Goal: Task Accomplishment & Management: Manage account settings

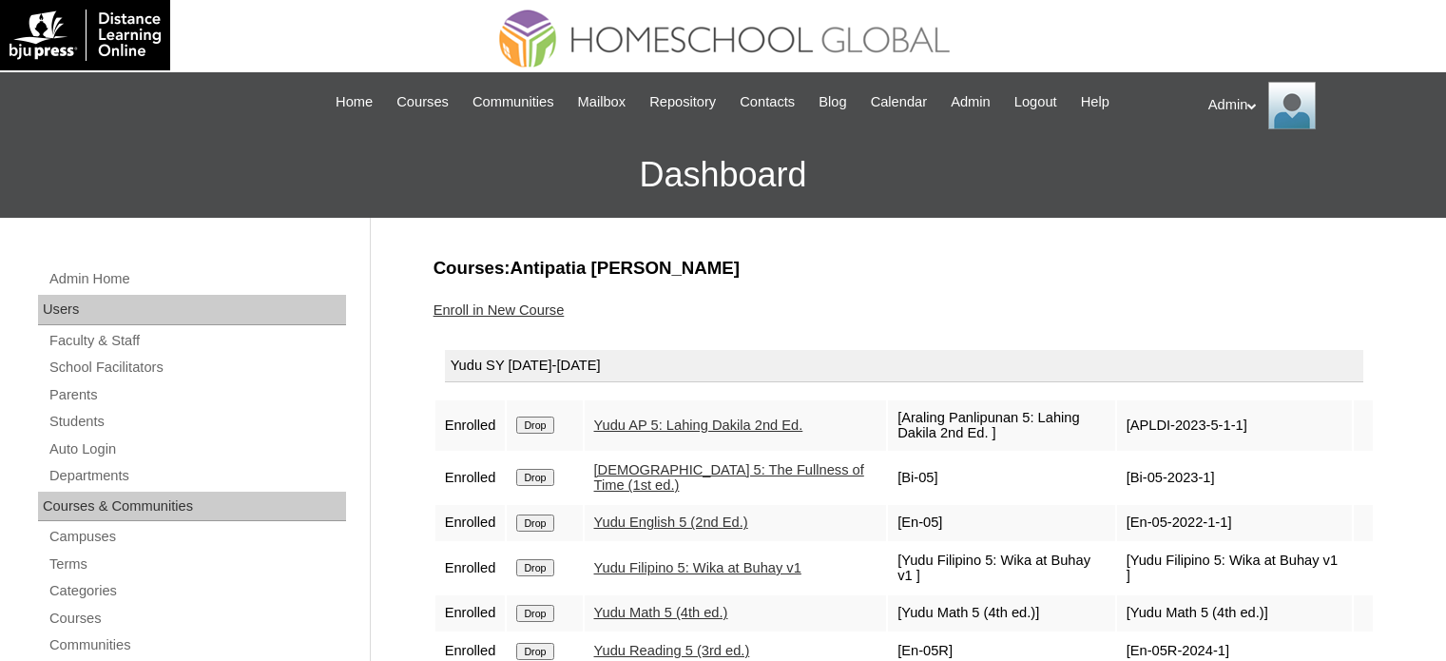
scroll to position [240, 0]
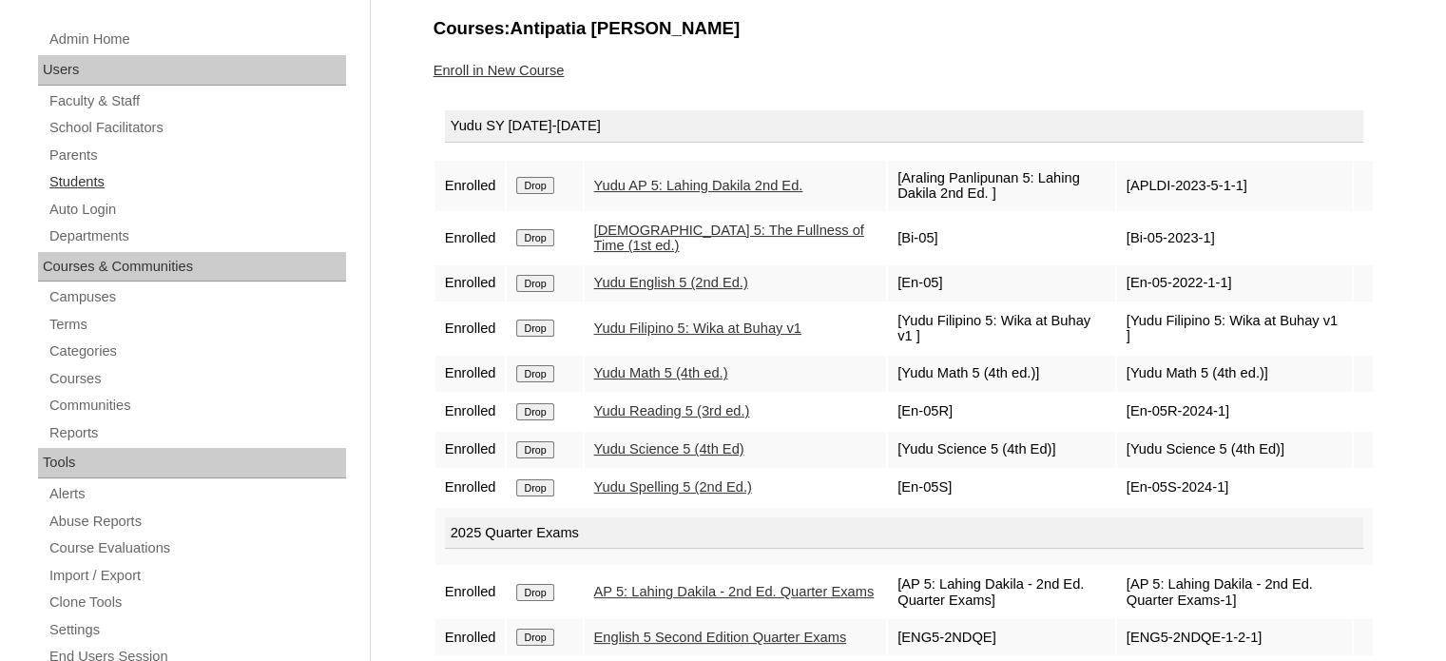
click at [103, 182] on link "Students" at bounding box center [197, 182] width 299 height 24
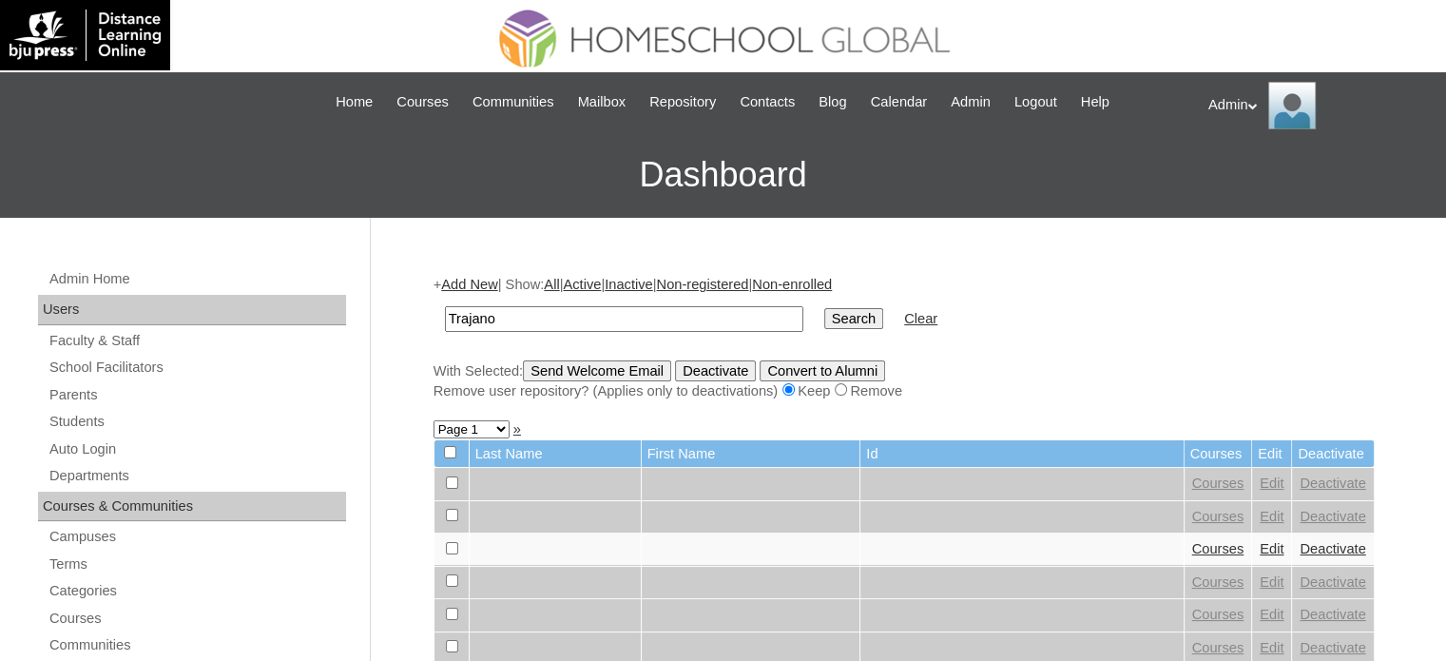
type input "Trajano"
click at [824, 313] on input "Search" at bounding box center [853, 318] width 59 height 21
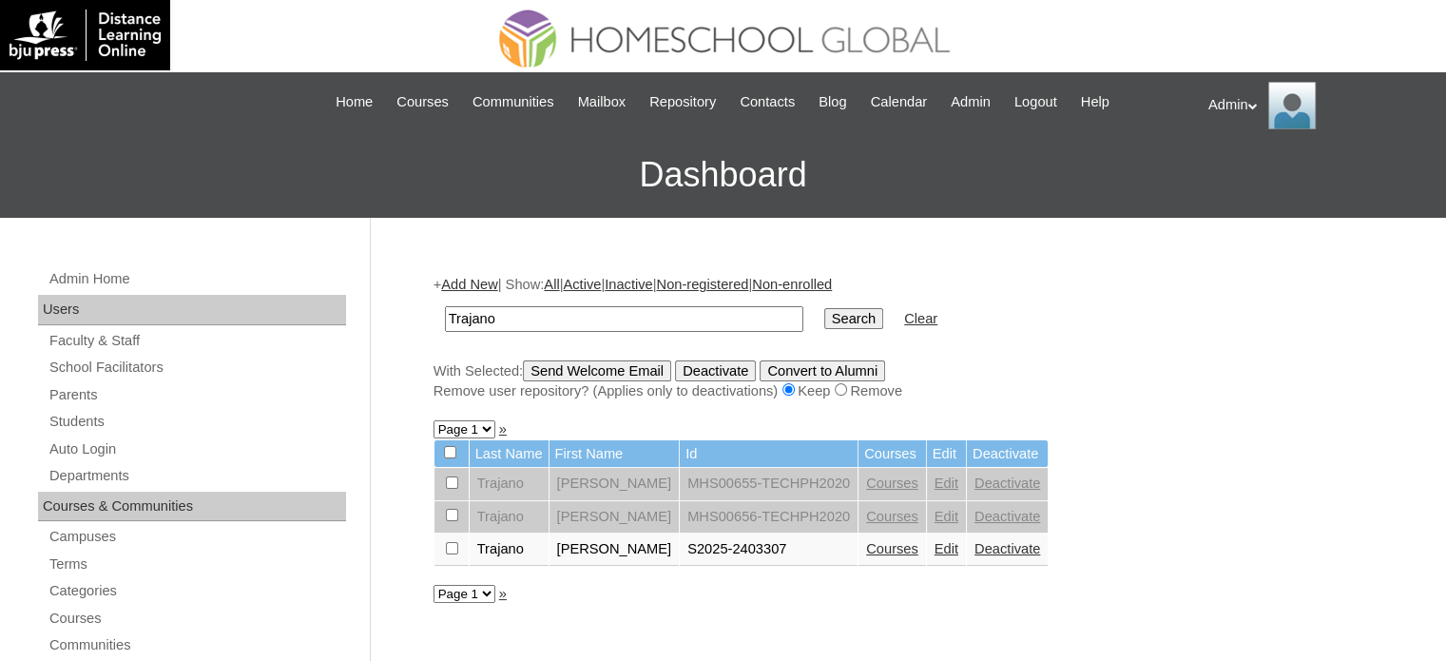
click at [890, 547] on link "Courses" at bounding box center [892, 548] width 52 height 15
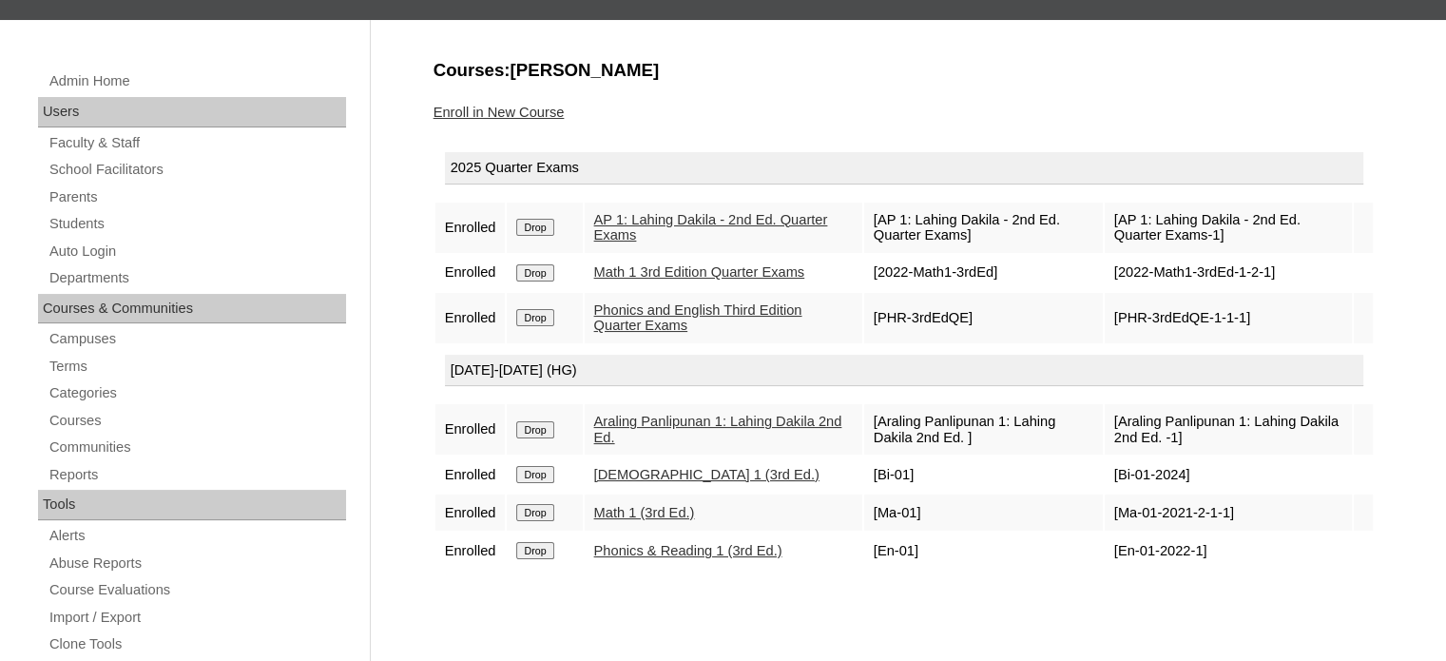
scroll to position [139, 0]
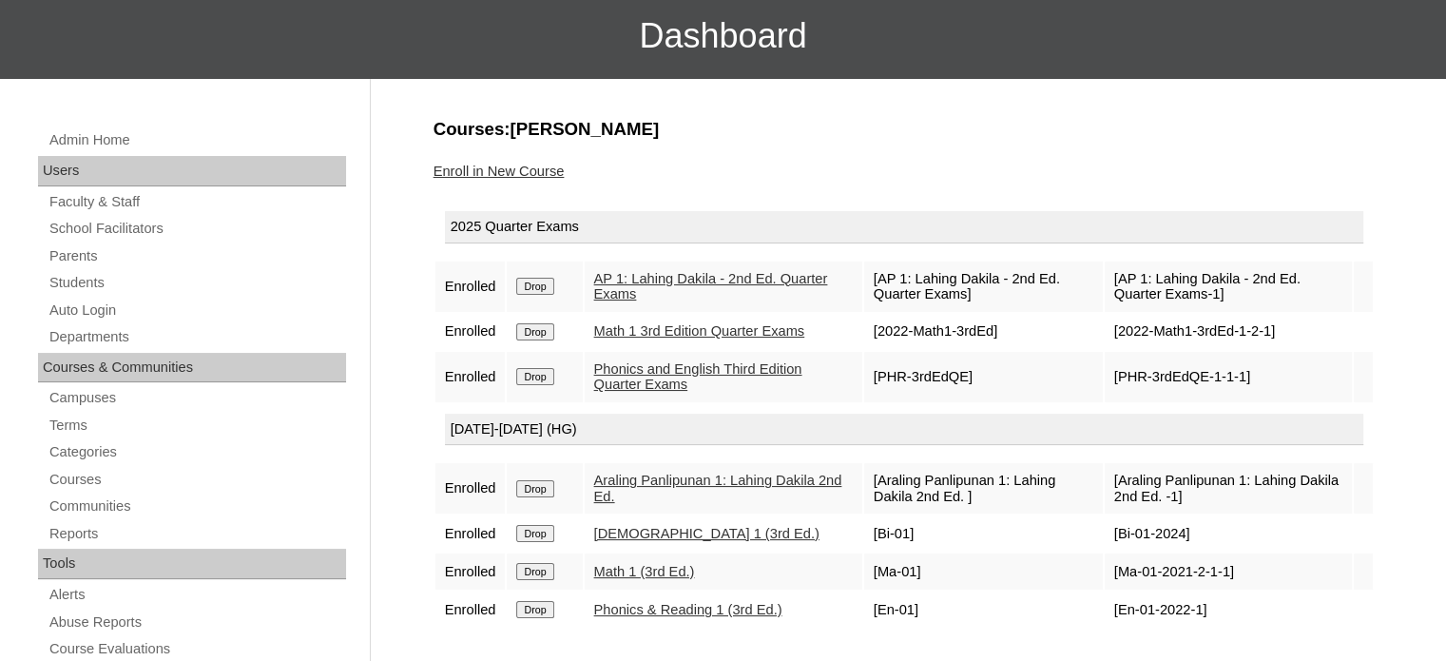
click at [479, 167] on link "Enroll in New Course" at bounding box center [499, 171] width 131 height 15
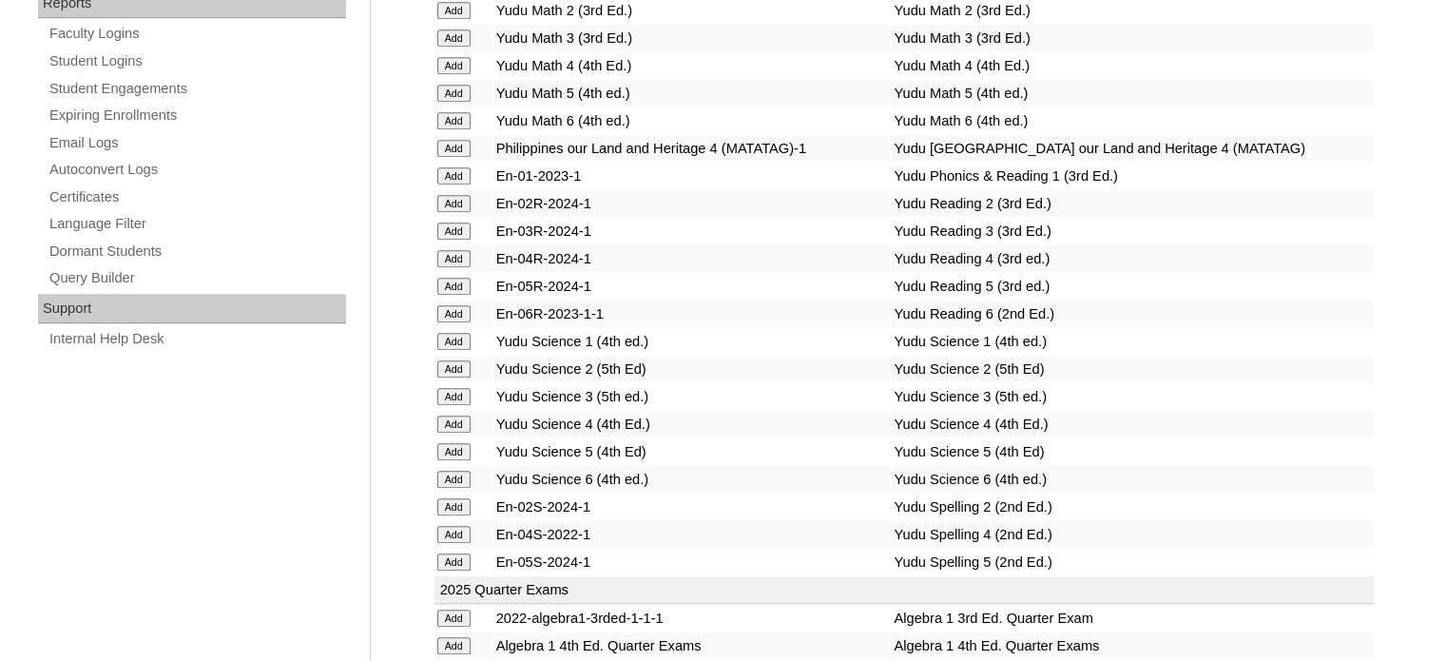
scroll to position [3725, 0]
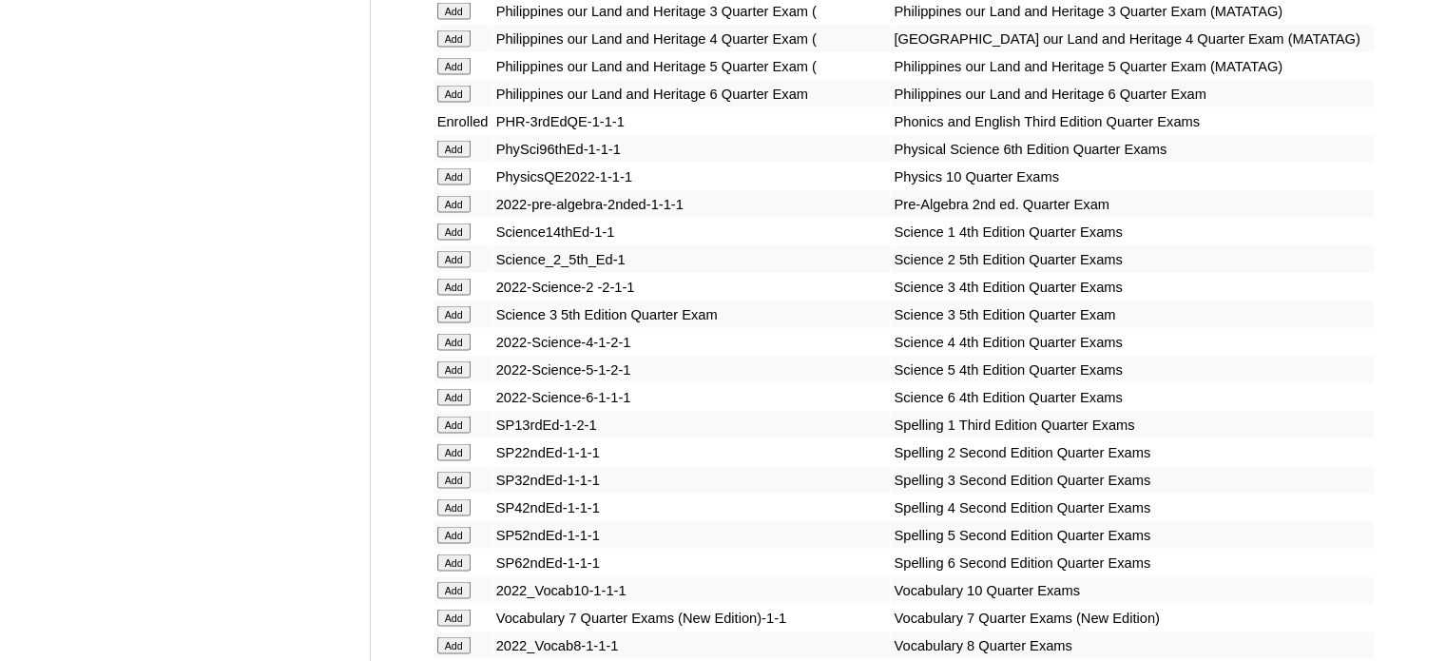
click at [454, 241] on input "Add" at bounding box center [453, 231] width 33 height 17
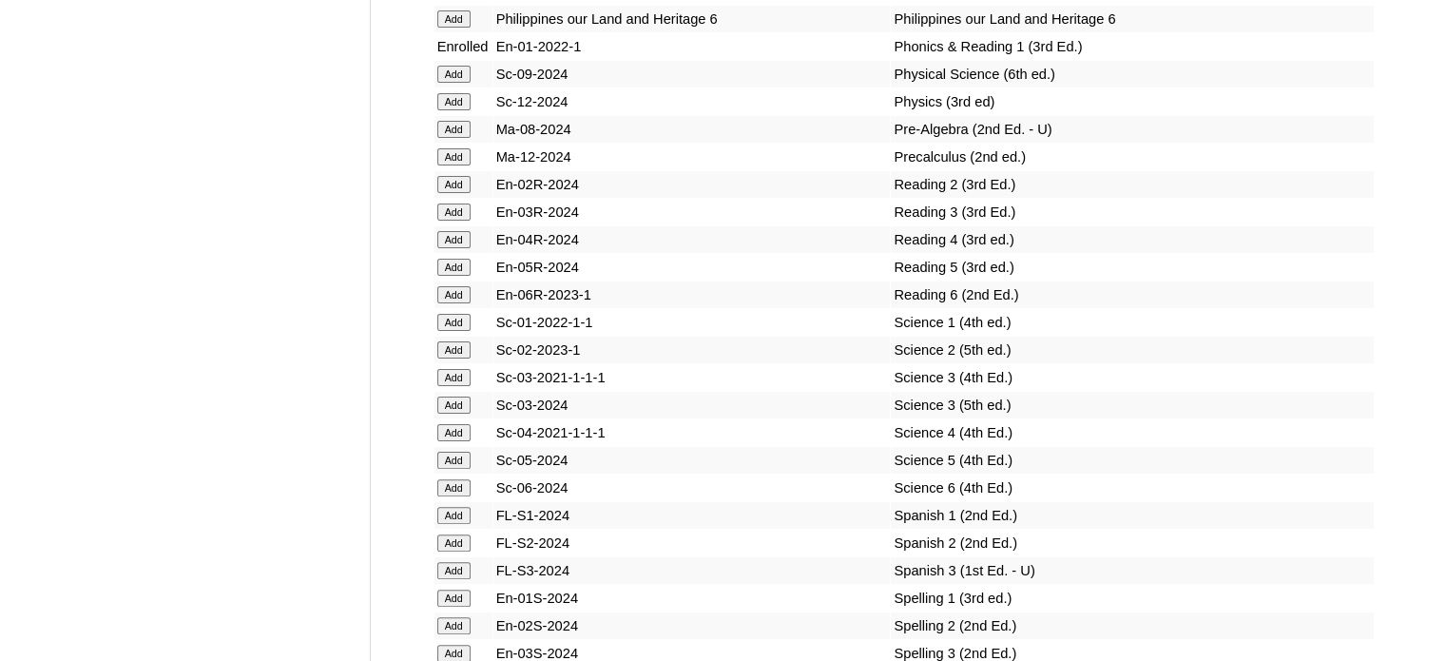
click at [454, 329] on input "Add" at bounding box center [453, 322] width 33 height 17
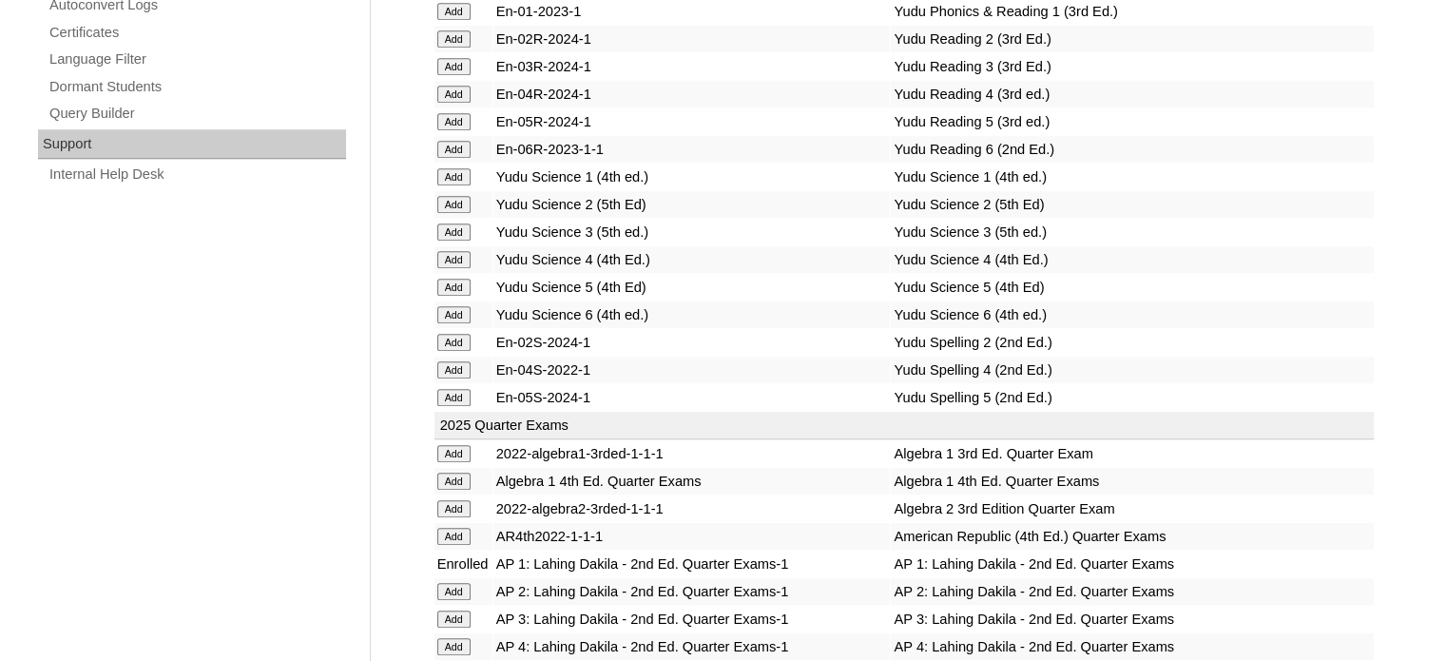
scroll to position [3917, 0]
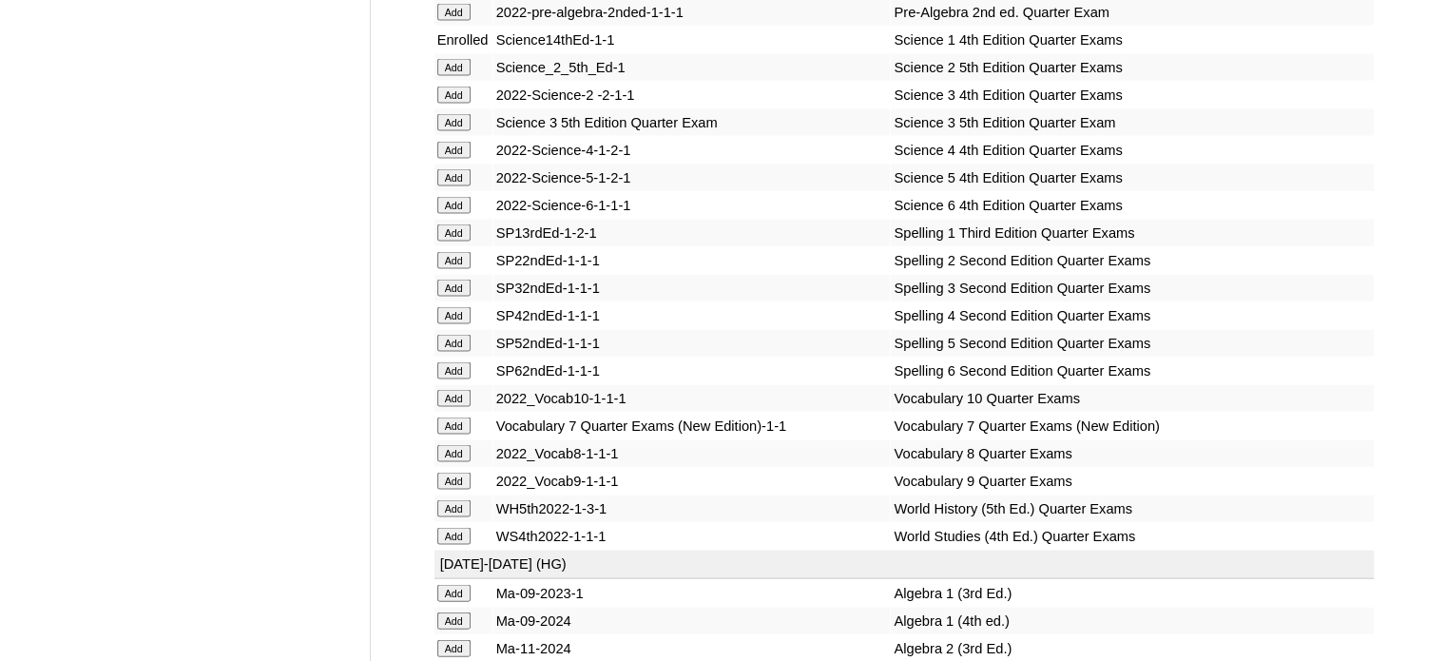
click at [454, 242] on input "Add" at bounding box center [453, 232] width 33 height 17
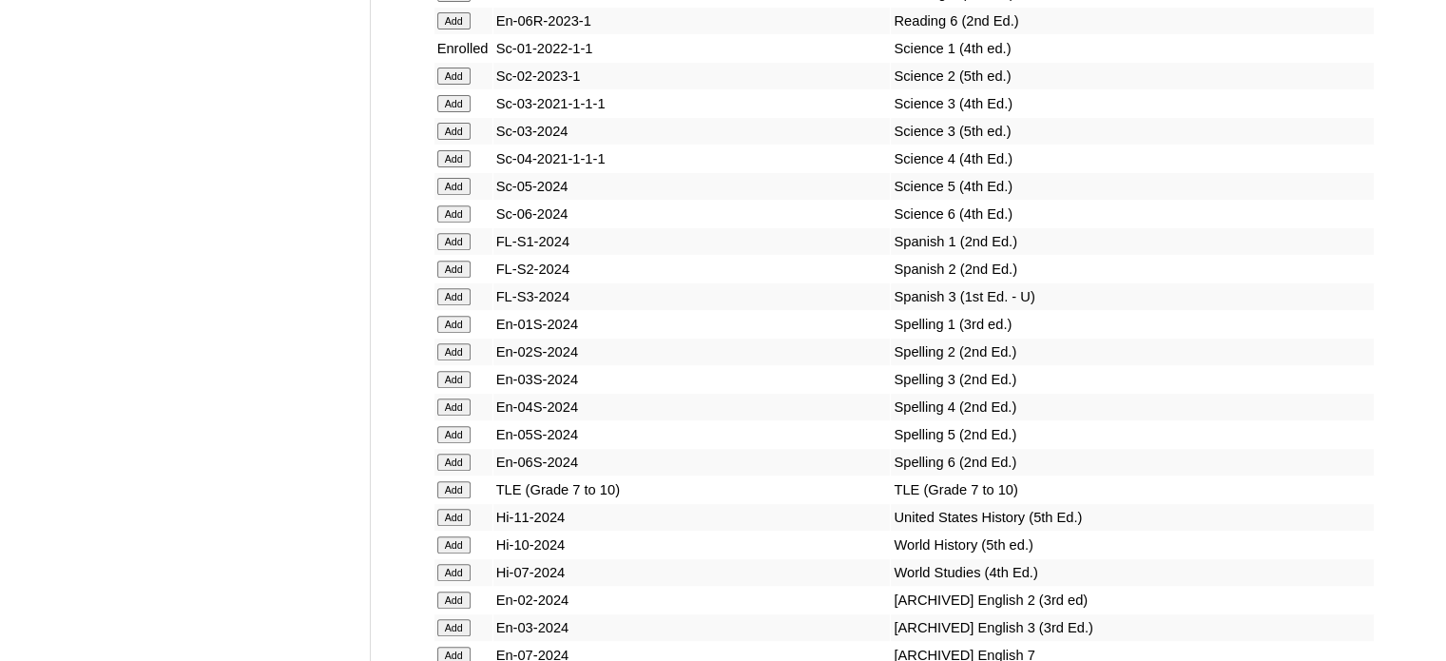
click at [454, 333] on input "Add" at bounding box center [453, 324] width 33 height 17
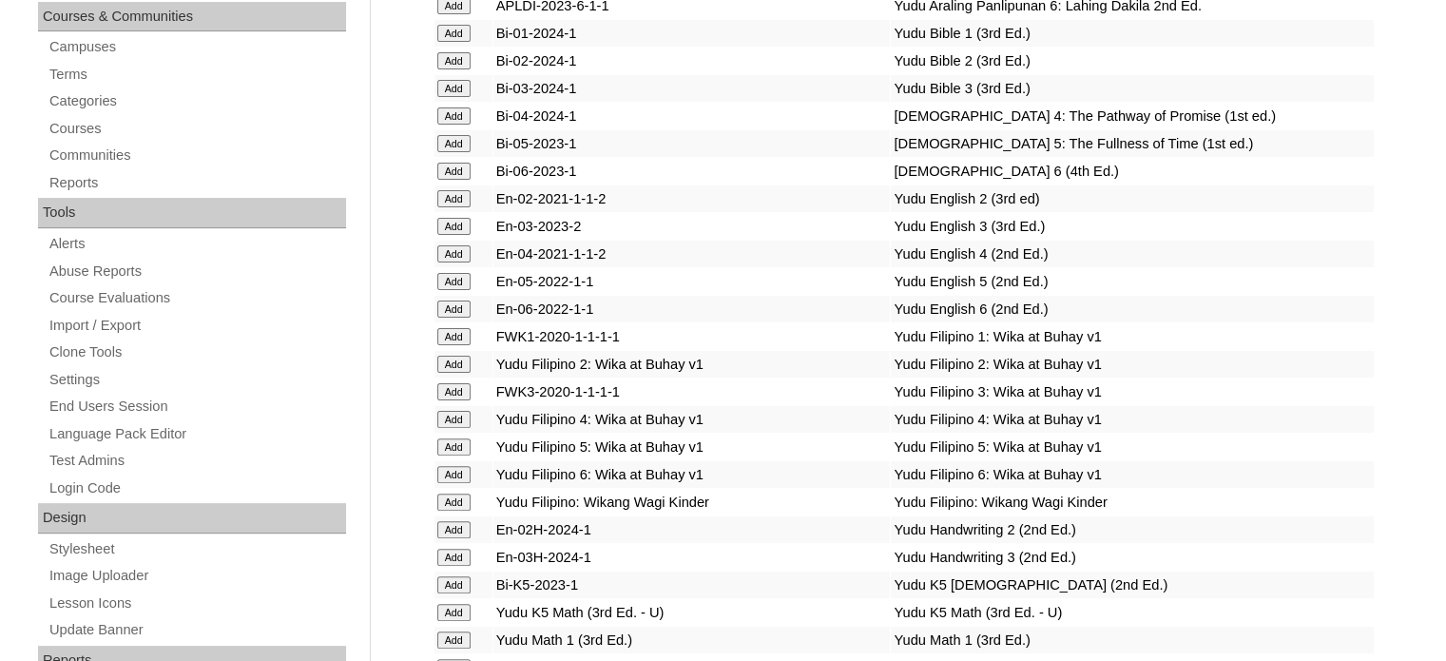
scroll to position [2415, 0]
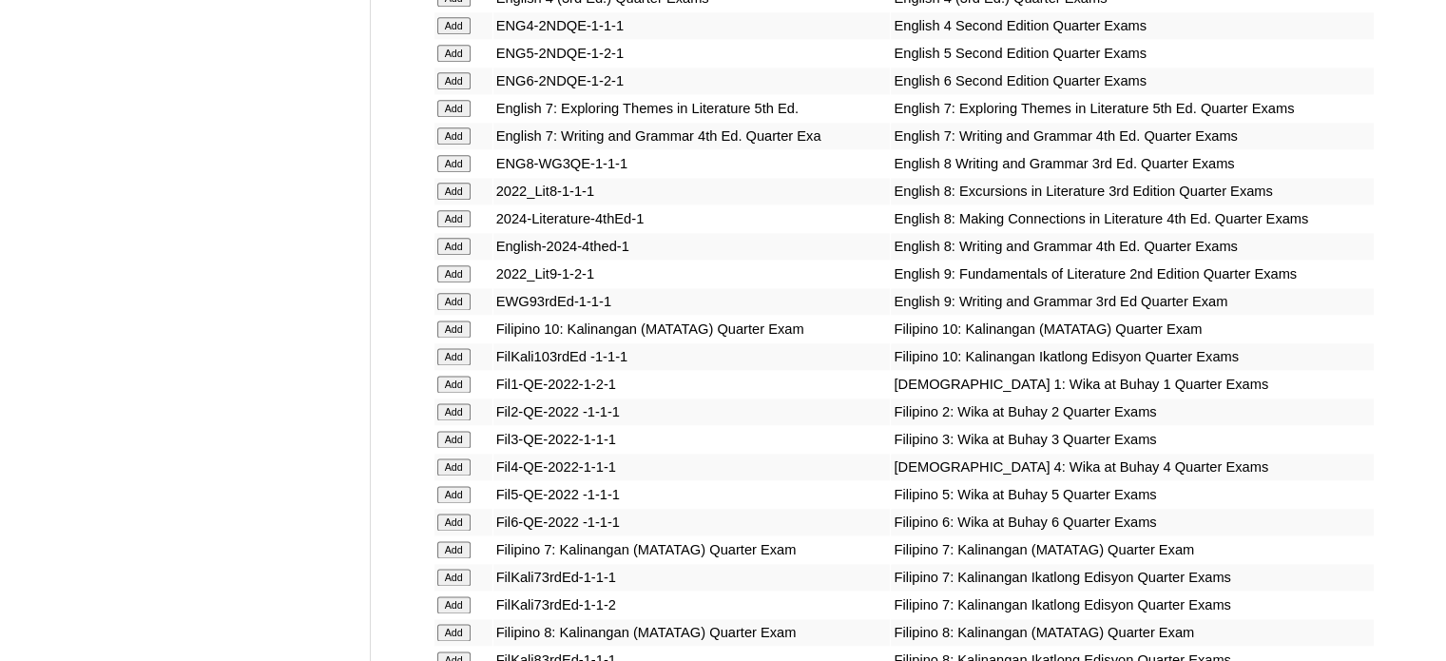
click at [459, 383] on input "Add" at bounding box center [453, 384] width 33 height 17
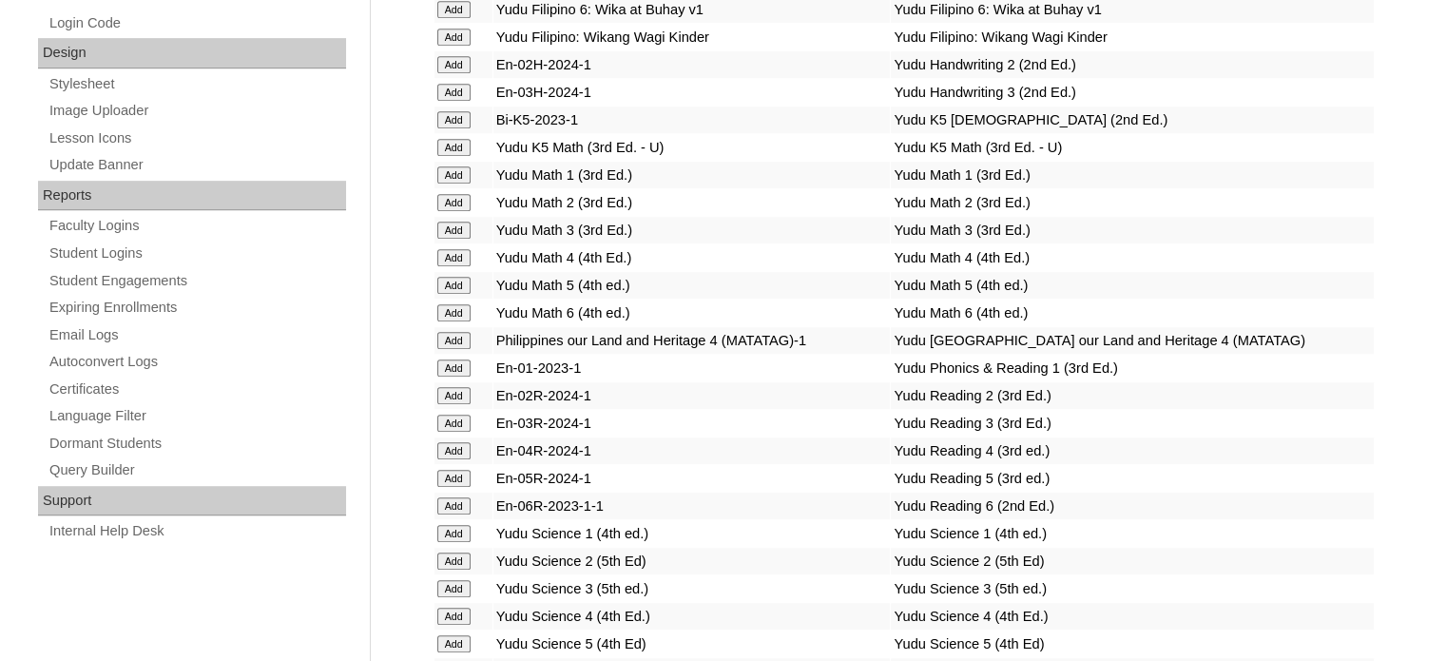
scroll to position [3347, 0]
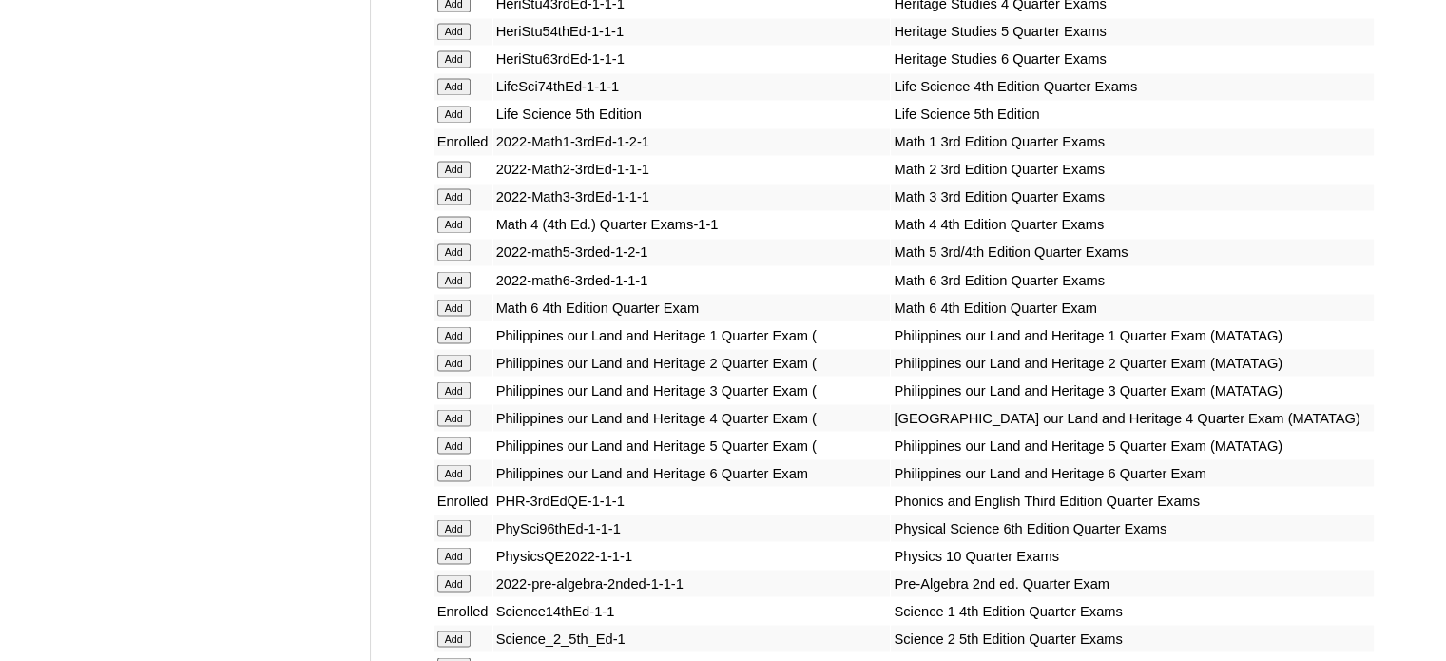
click at [463, 338] on input "Add" at bounding box center [453, 334] width 33 height 17
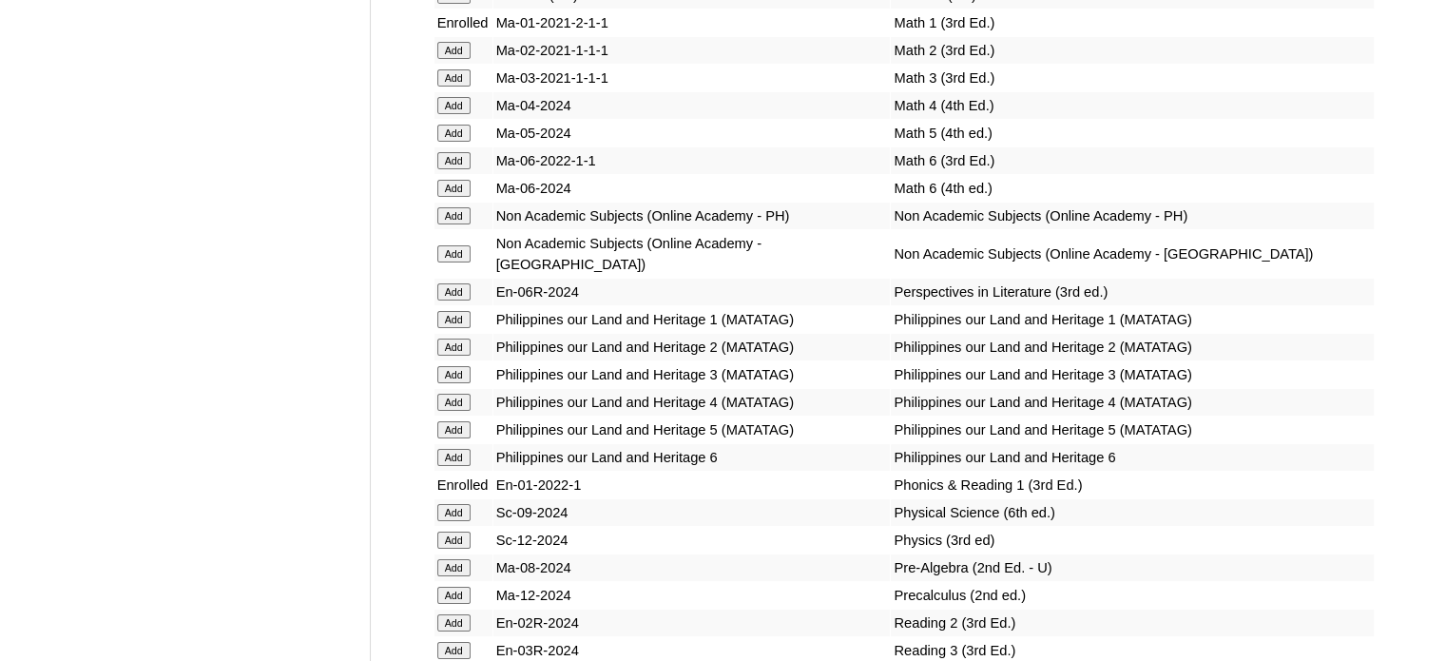
click at [457, 328] on input "Add" at bounding box center [453, 319] width 33 height 17
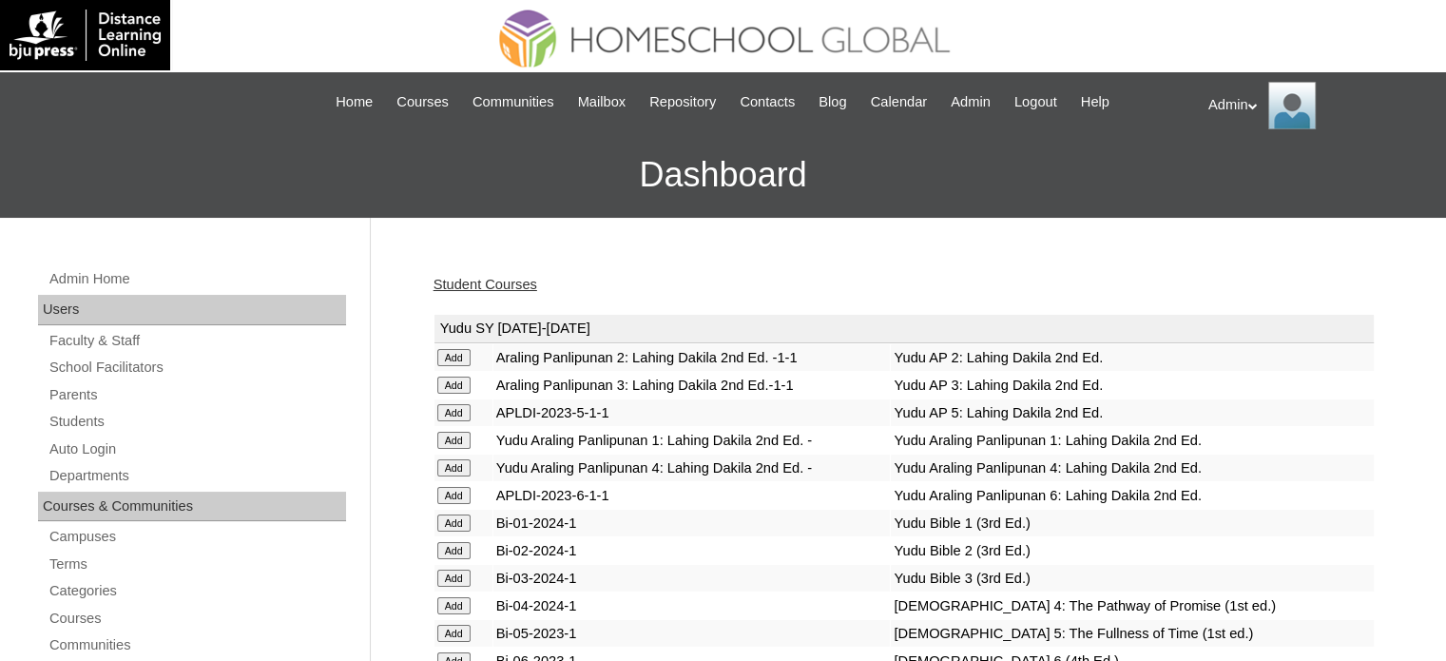
click at [493, 284] on link "Student Courses" at bounding box center [486, 284] width 104 height 15
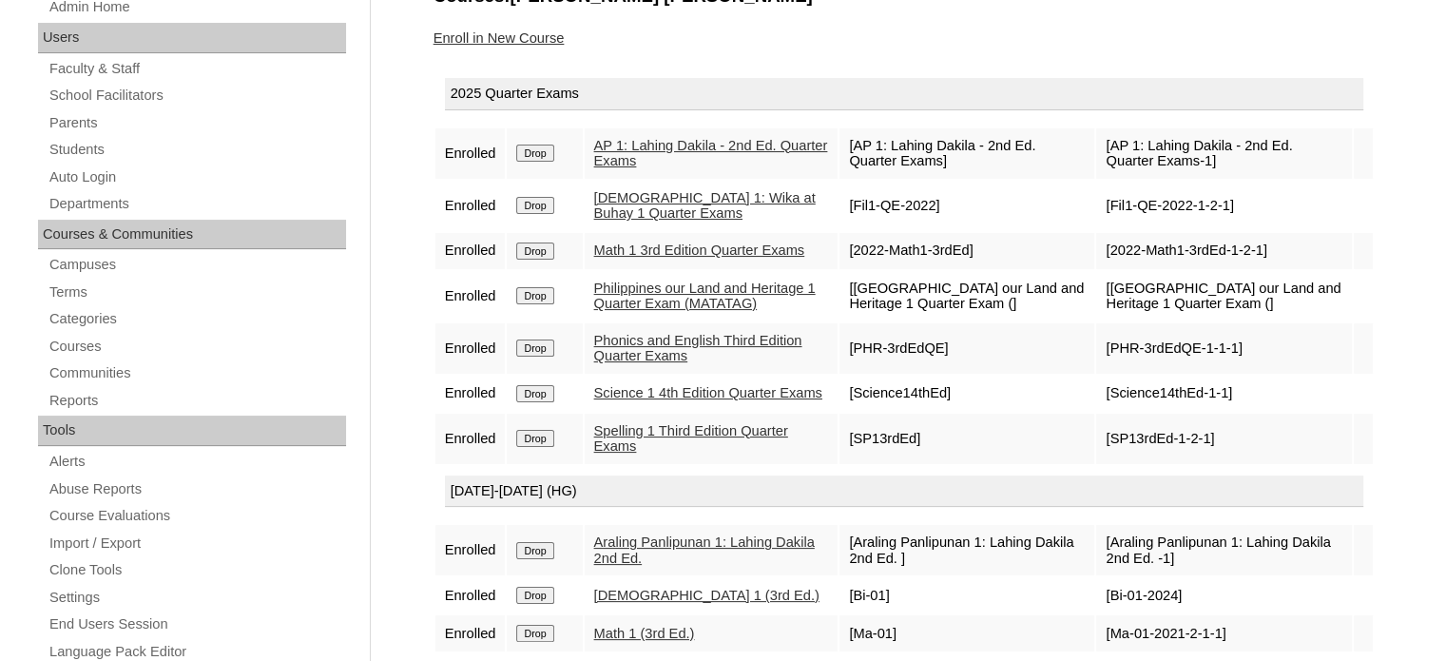
scroll to position [273, 0]
click at [532, 198] on input "Drop" at bounding box center [534, 204] width 37 height 17
